Goal: Book appointment/travel/reservation

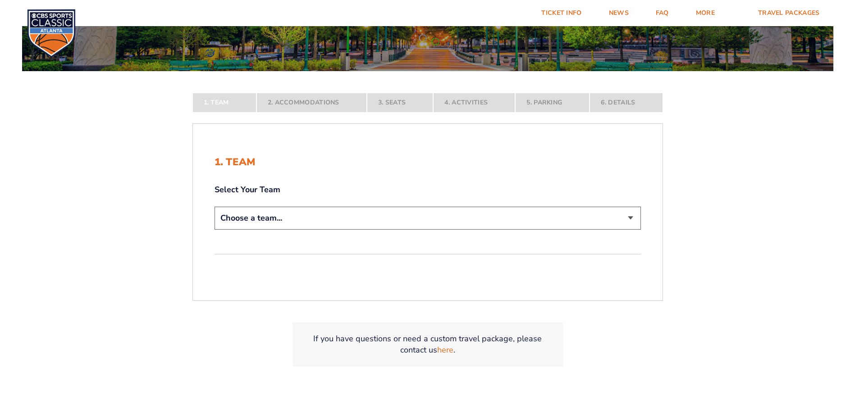
scroll to position [180, 0]
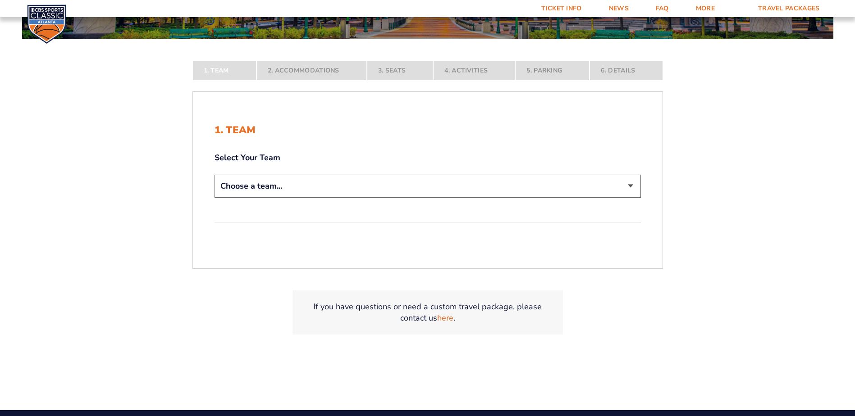
click at [560, 190] on select "Choose a team... [US_STATE] Wildcats [US_STATE] State Buckeyes [US_STATE] Tar H…" at bounding box center [428, 186] width 426 height 23
select select "12956"
click at [215, 198] on select "Choose a team... [US_STATE] Wildcats [US_STATE] State Buckeyes [US_STATE] Tar H…" at bounding box center [428, 186] width 426 height 23
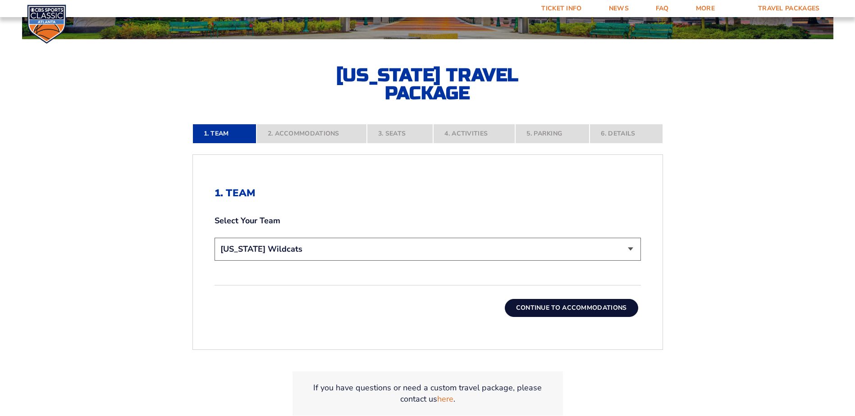
click at [542, 306] on button "Continue To Accommodations" at bounding box center [571, 308] width 133 height 18
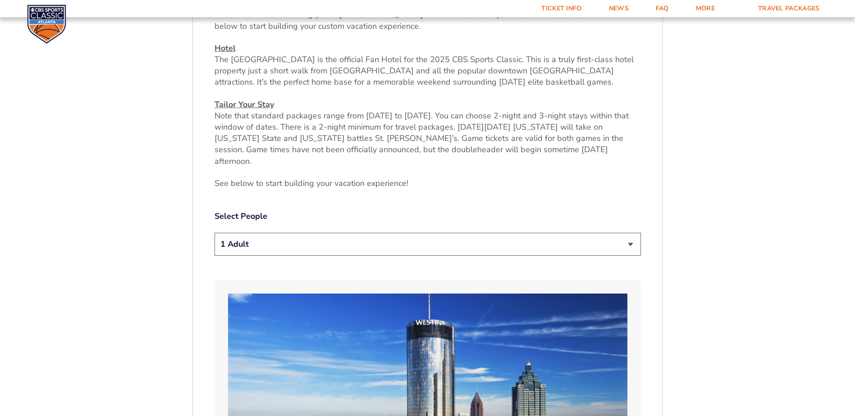
scroll to position [422, 0]
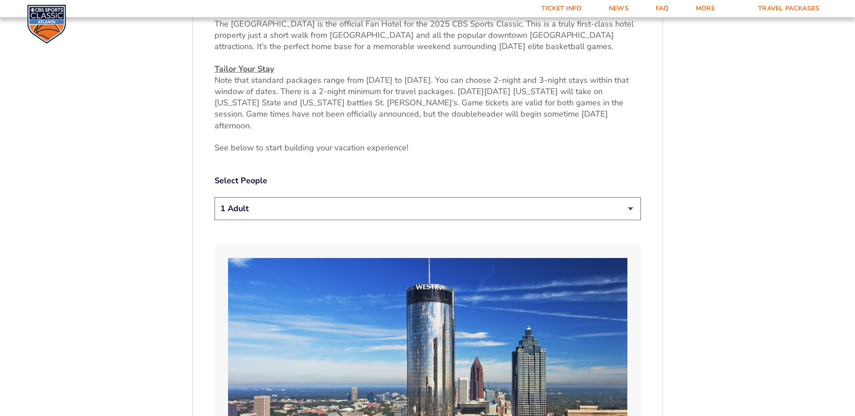
click at [576, 199] on select "1 Adult 2 Adults 3 Adults 4 Adults 2 Adults + 1 Child 2 Adults + 2 Children 2 A…" at bounding box center [428, 208] width 426 height 23
select select "2 Adults"
click at [215, 197] on select "1 Adult 2 Adults 3 Adults 4 Adults 2 Adults + 1 Child 2 Adults + 2 Children 2 A…" at bounding box center [428, 208] width 426 height 23
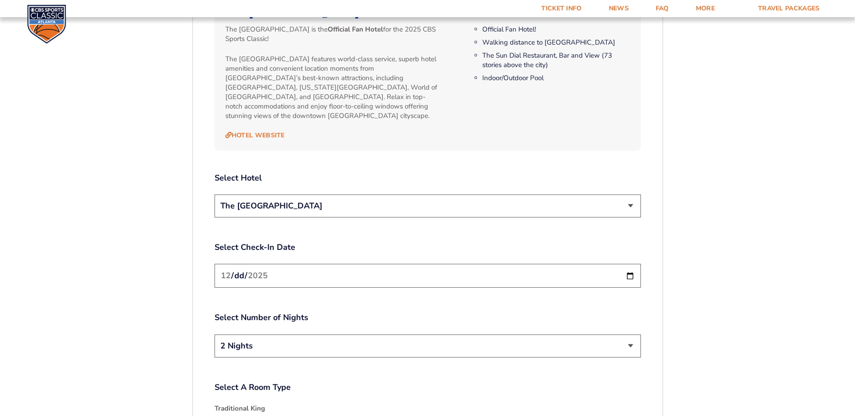
scroll to position [1008, 0]
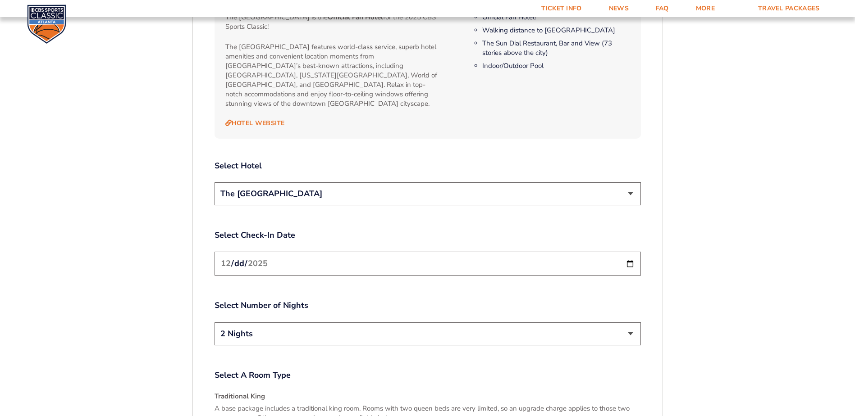
click at [619, 183] on select "The [GEOGRAPHIC_DATA]" at bounding box center [428, 194] width 426 height 23
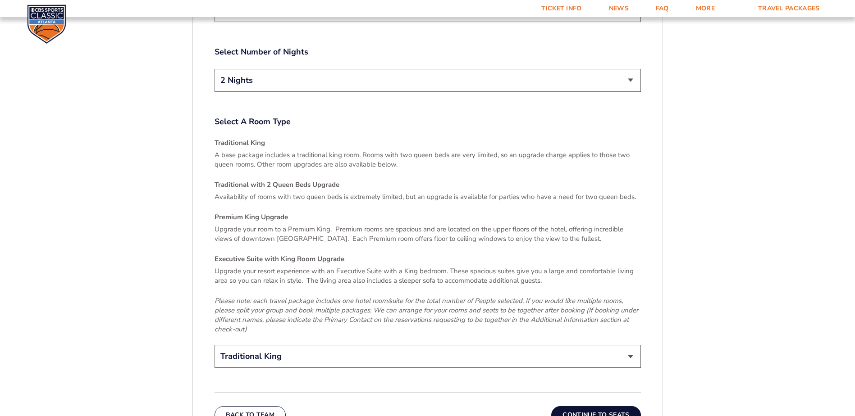
scroll to position [1279, 0]
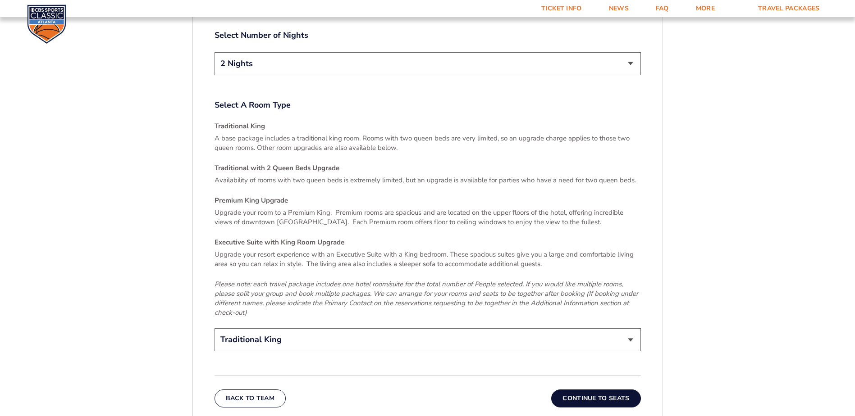
click at [590, 390] on button "Continue To Seats" at bounding box center [595, 399] width 89 height 18
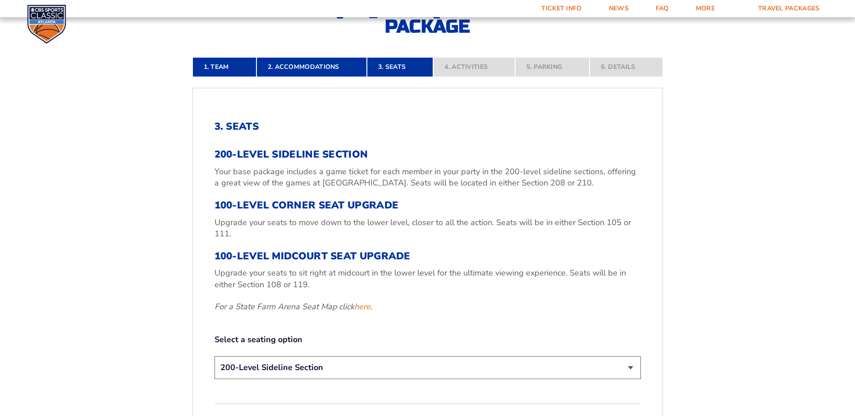
scroll to position [332, 0]
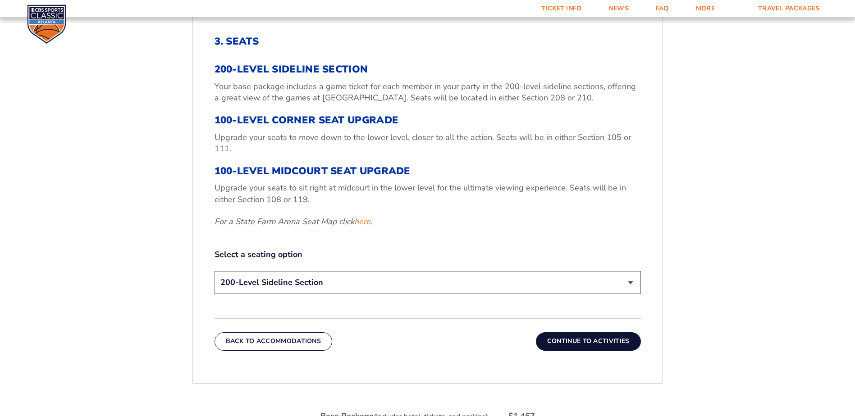
click at [622, 288] on select "200-Level Sideline Section 100-Level Corner Seat Upgrade (+$120 per person) 100…" at bounding box center [428, 282] width 426 height 23
click at [215, 271] on select "200-Level Sideline Section 100-Level Corner Seat Upgrade (+$120 per person) 100…" at bounding box center [428, 282] width 426 height 23
click at [635, 280] on select "200-Level Sideline Section 100-Level Corner Seat Upgrade (+$120 per person) 100…" at bounding box center [428, 282] width 426 height 23
click at [215, 271] on select "200-Level Sideline Section 100-Level Corner Seat Upgrade (+$120 per person) 100…" at bounding box center [428, 282] width 426 height 23
click at [585, 347] on button "Continue To Activities" at bounding box center [588, 342] width 105 height 18
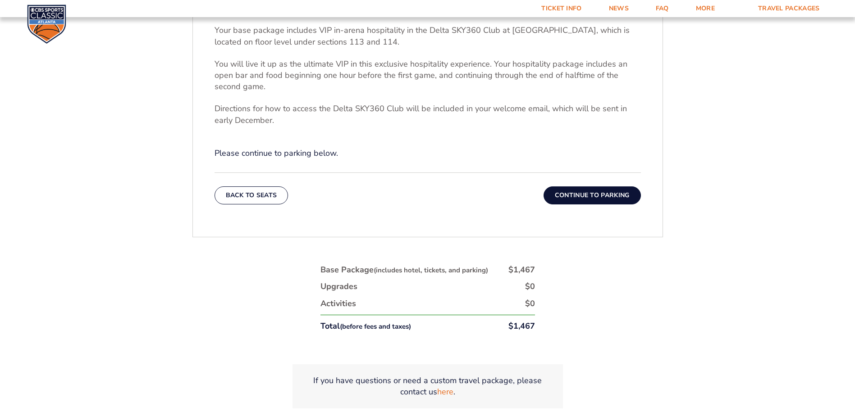
scroll to position [377, 0]
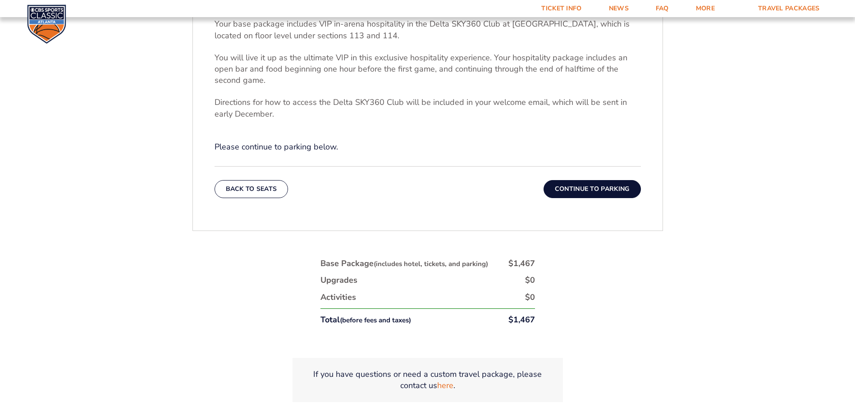
click at [579, 186] on button "Continue To Parking" at bounding box center [591, 189] width 97 height 18
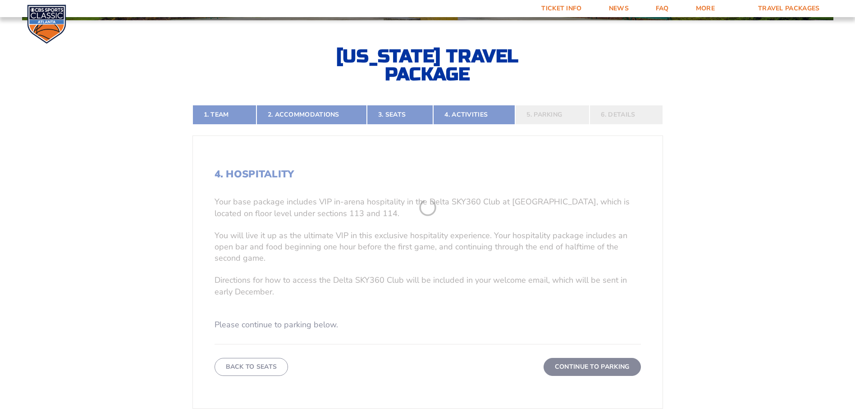
scroll to position [197, 0]
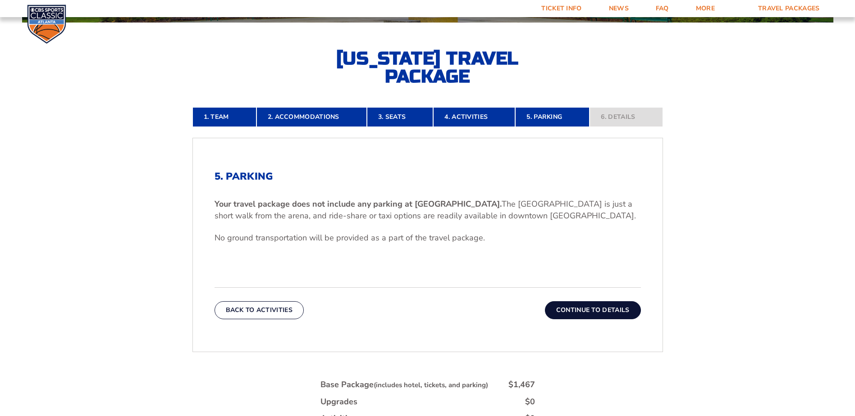
click at [589, 305] on button "Continue To Details" at bounding box center [593, 310] width 96 height 18
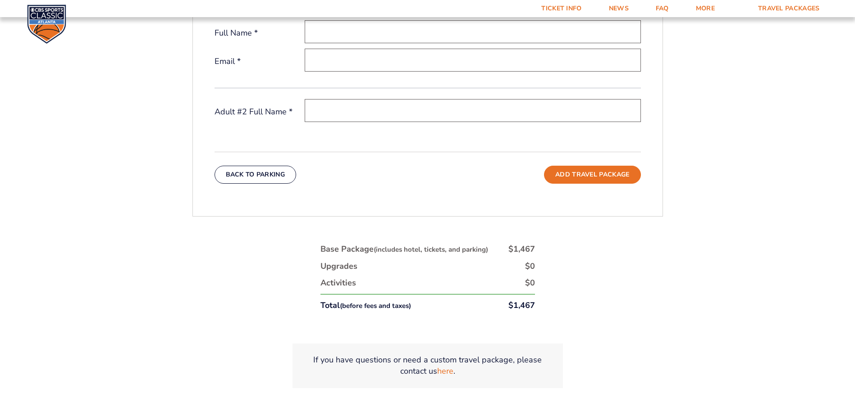
scroll to position [422, 0]
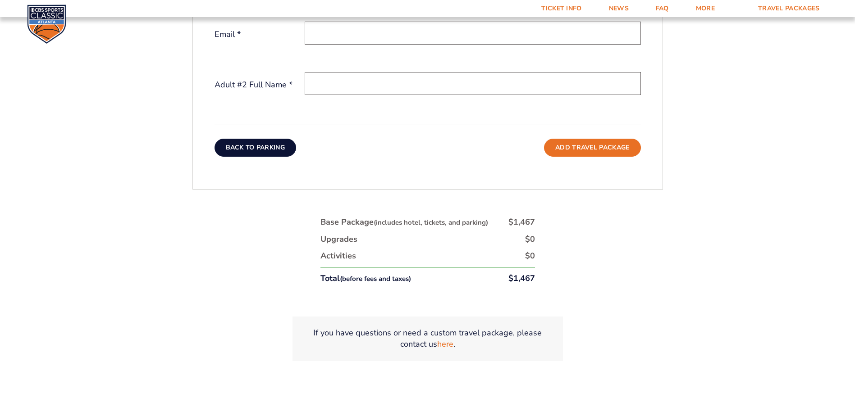
click at [241, 146] on button "Back To Parking" at bounding box center [256, 148] width 82 height 18
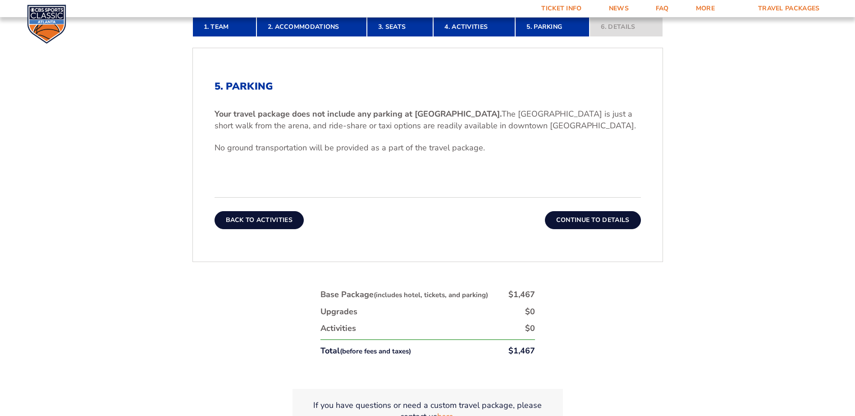
click at [258, 227] on button "Back To Activities" at bounding box center [259, 220] width 89 height 18
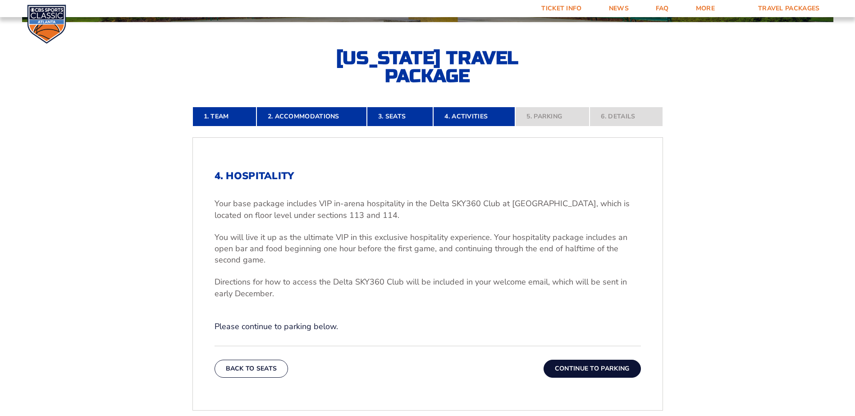
scroll to position [197, 0]
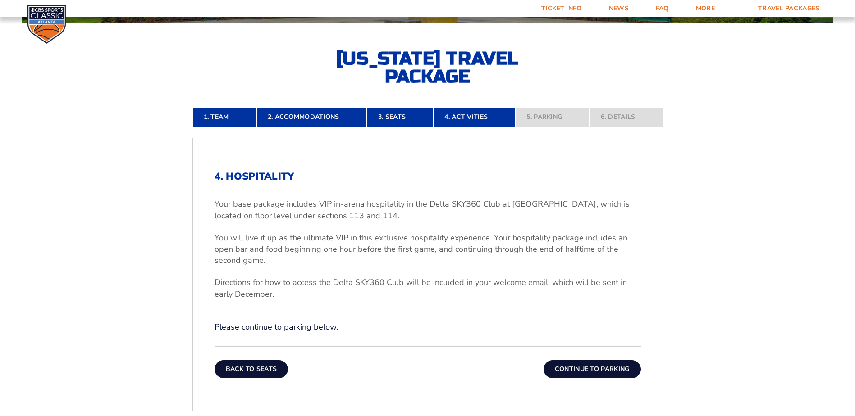
click at [259, 372] on button "Back To Seats" at bounding box center [252, 370] width 74 height 18
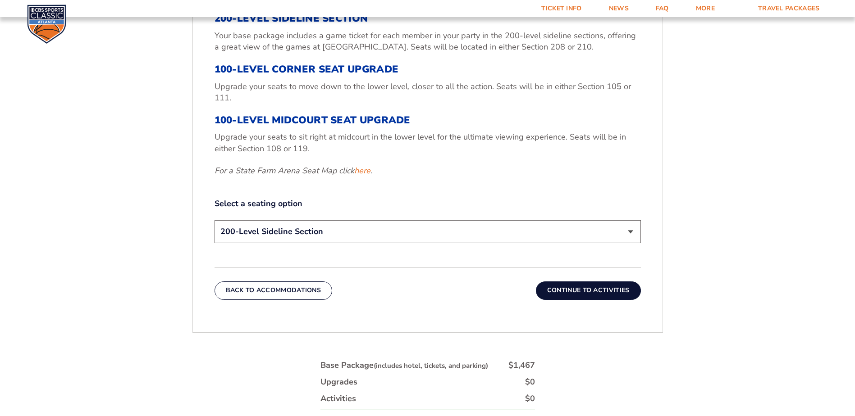
scroll to position [422, 0]
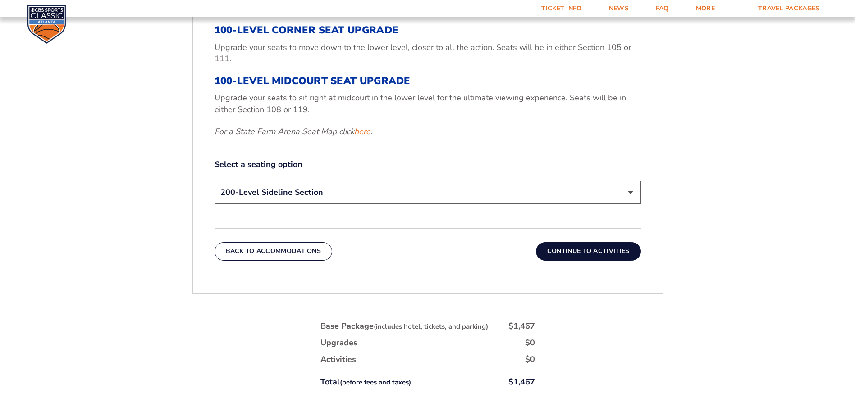
click at [599, 194] on select "200-Level Sideline Section 100-Level Corner Seat Upgrade (+$120 per person) 100…" at bounding box center [428, 192] width 426 height 23
select select "100-Level Corner Seat Upgrade"
click at [215, 181] on select "200-Level Sideline Section 100-Level Corner Seat Upgrade (+$120 per person) 100…" at bounding box center [428, 192] width 426 height 23
click at [575, 251] on button "Continue To Activities" at bounding box center [588, 251] width 105 height 18
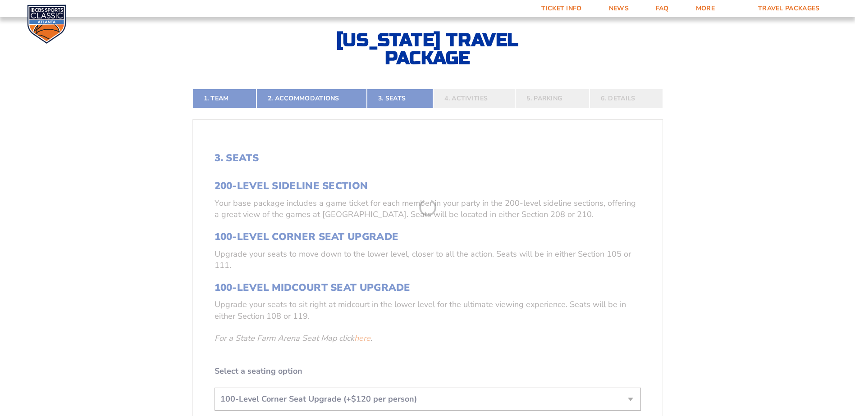
scroll to position [197, 0]
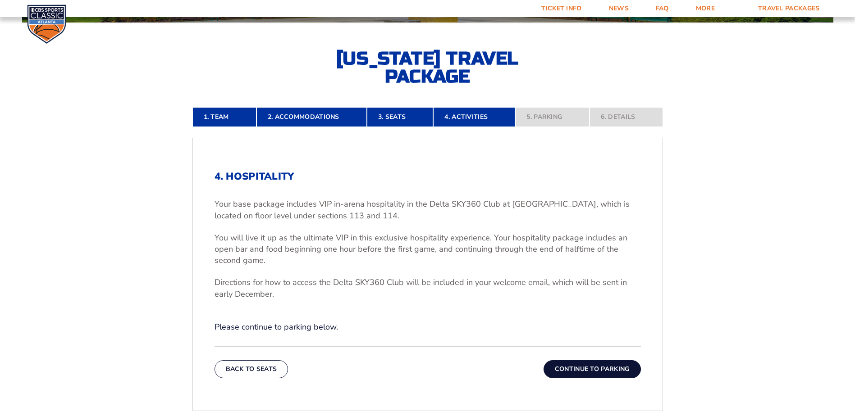
click at [614, 367] on button "Continue To Parking" at bounding box center [591, 370] width 97 height 18
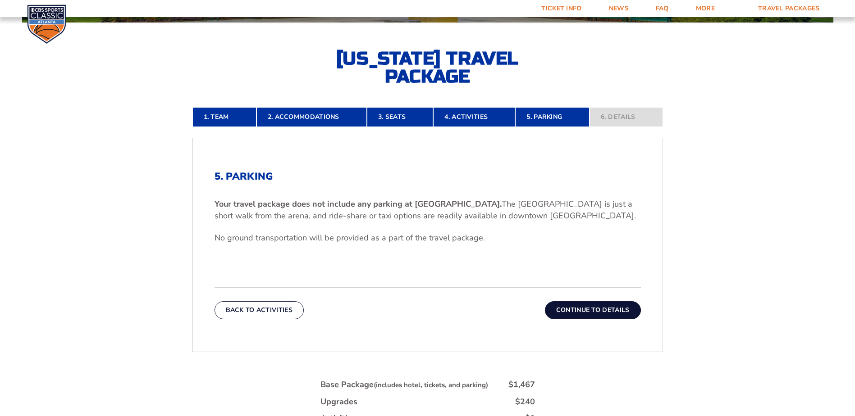
click at [593, 323] on div "5. Parking Your travel package does not include any parking at [GEOGRAPHIC_DATA…" at bounding box center [428, 245] width 470 height 192
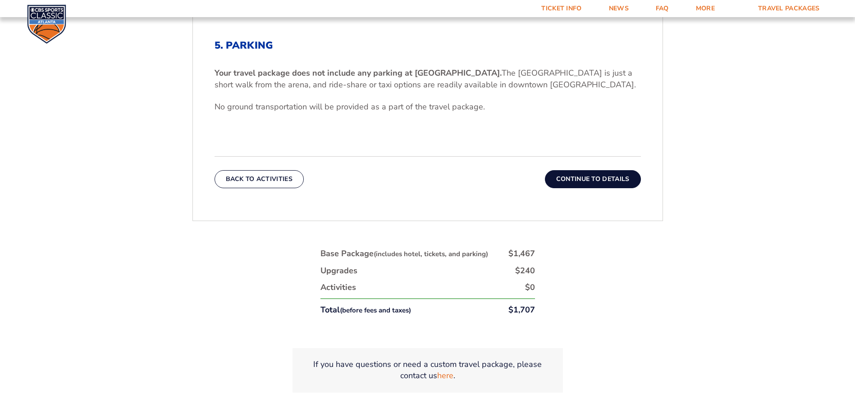
scroll to position [332, 0]
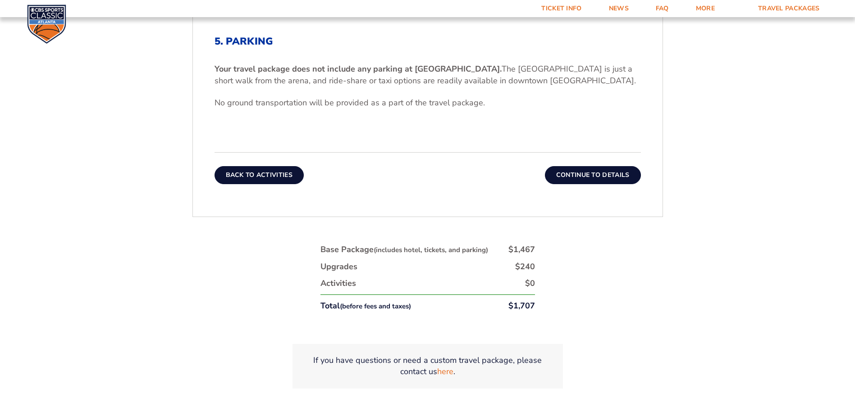
click at [273, 181] on button "Back To Activities" at bounding box center [259, 175] width 89 height 18
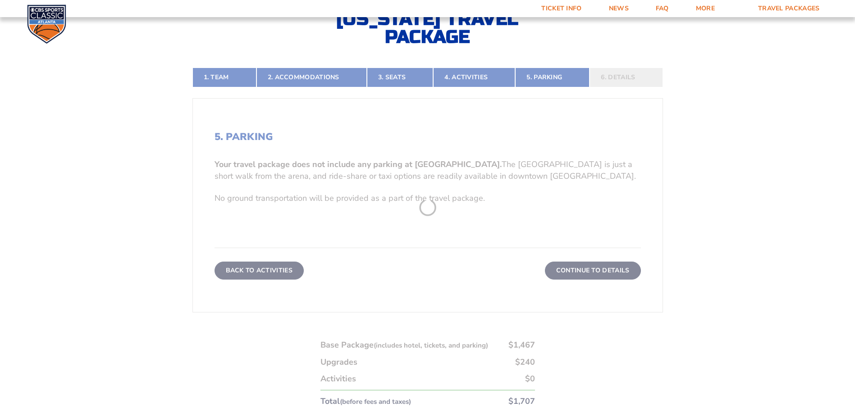
scroll to position [197, 0]
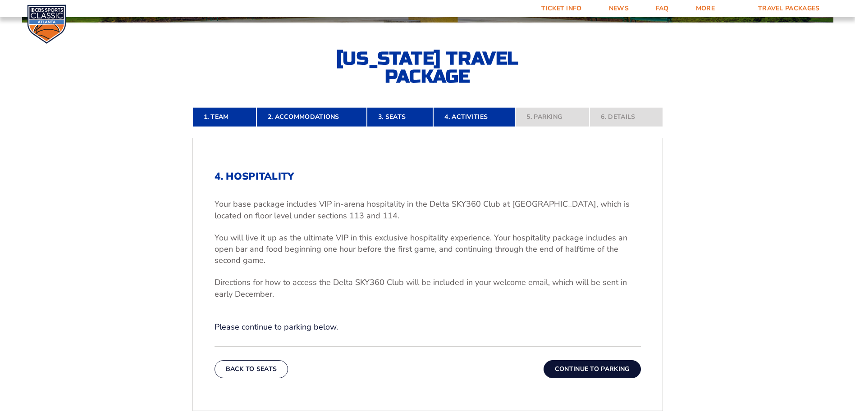
click at [595, 373] on button "Continue To Parking" at bounding box center [591, 370] width 97 height 18
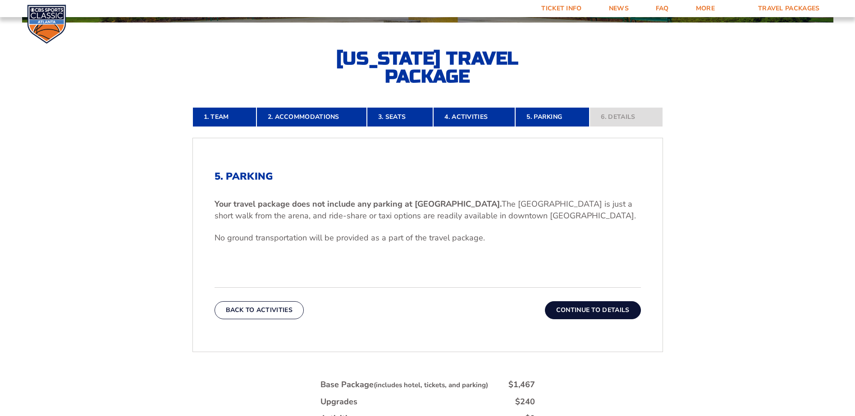
click at [618, 308] on button "Continue To Details" at bounding box center [593, 310] width 96 height 18
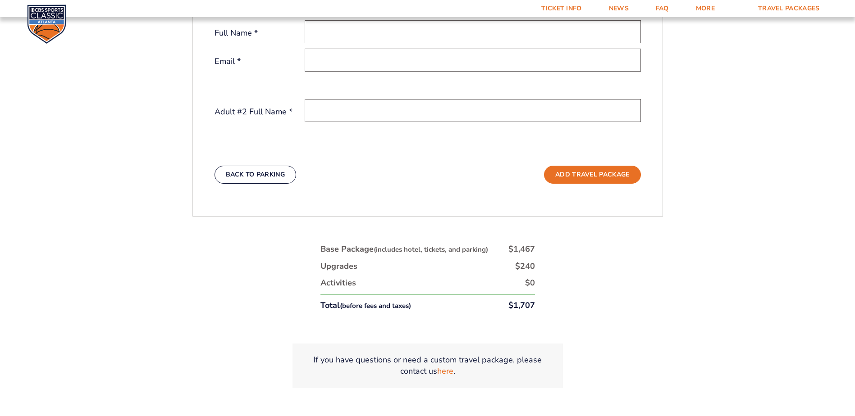
scroll to position [107, 0]
